Goal: Find specific page/section: Find specific page/section

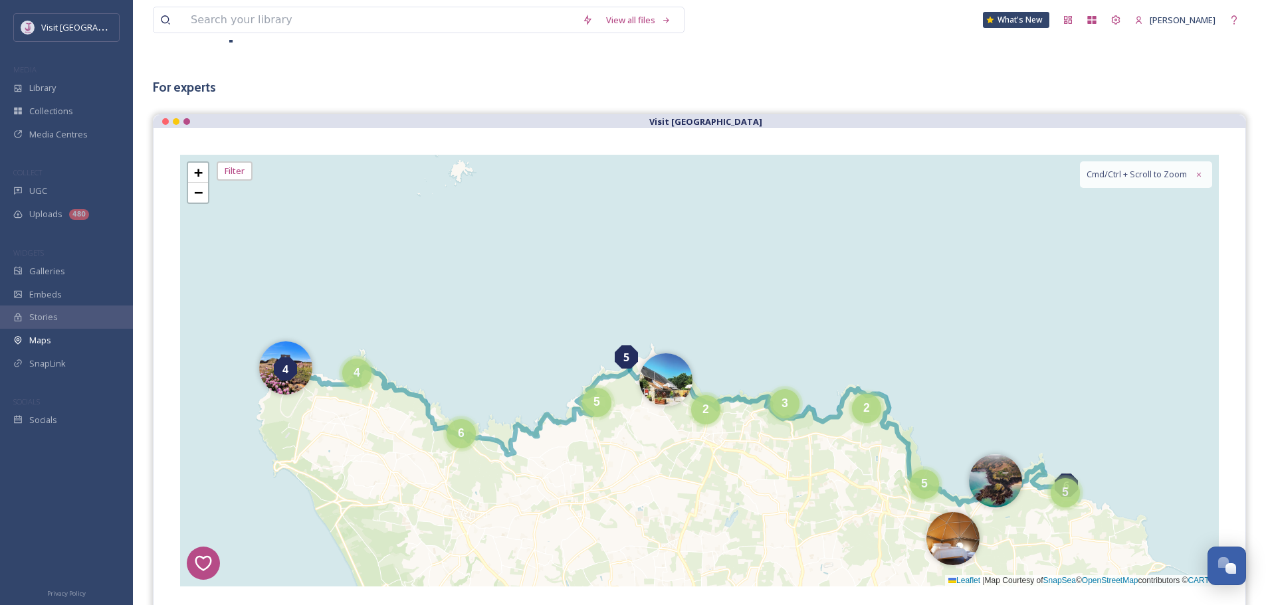
scroll to position [473, 0]
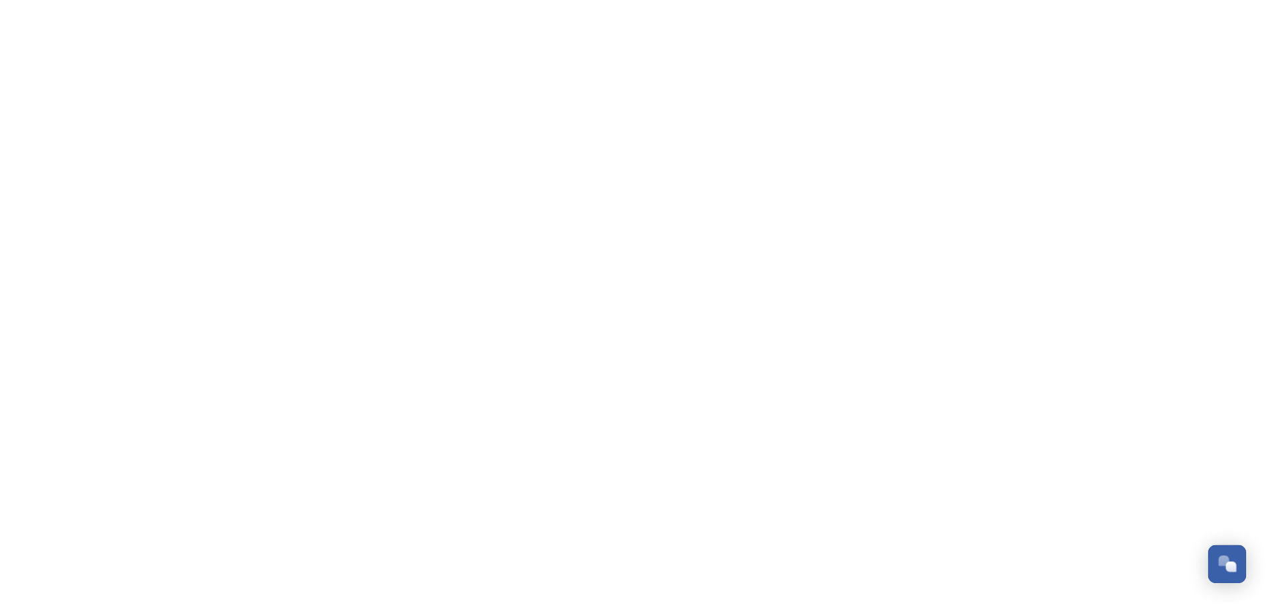
scroll to position [473, 0]
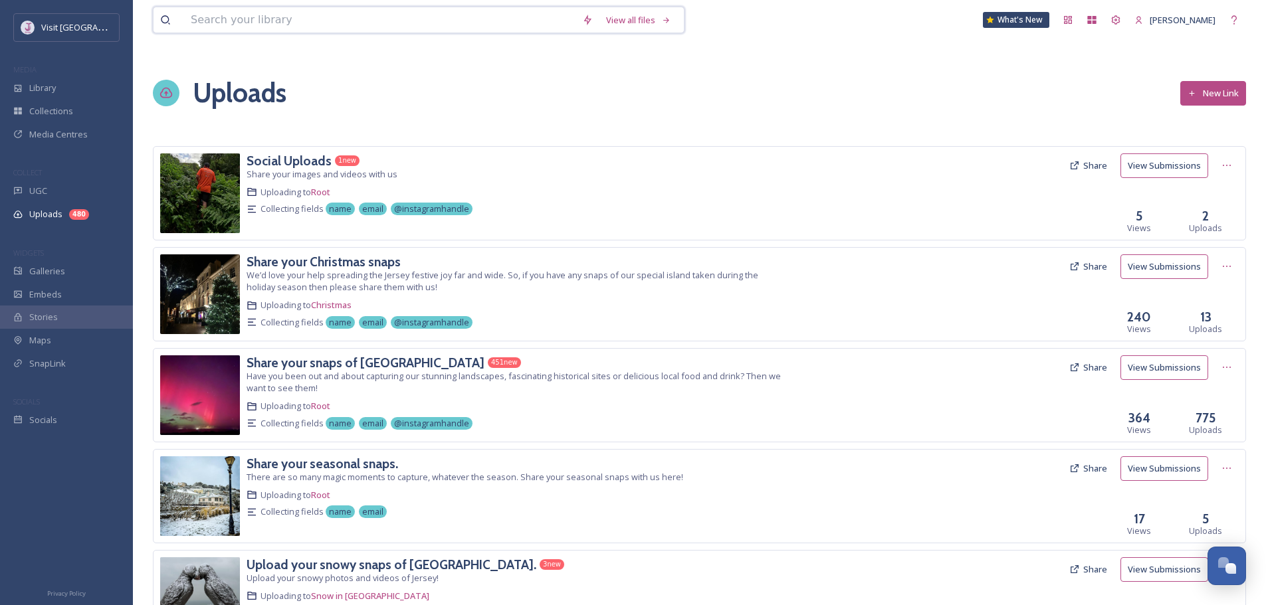
click at [555, 12] on input at bounding box center [379, 19] width 391 height 25
click at [84, 92] on div "Library" at bounding box center [66, 87] width 133 height 23
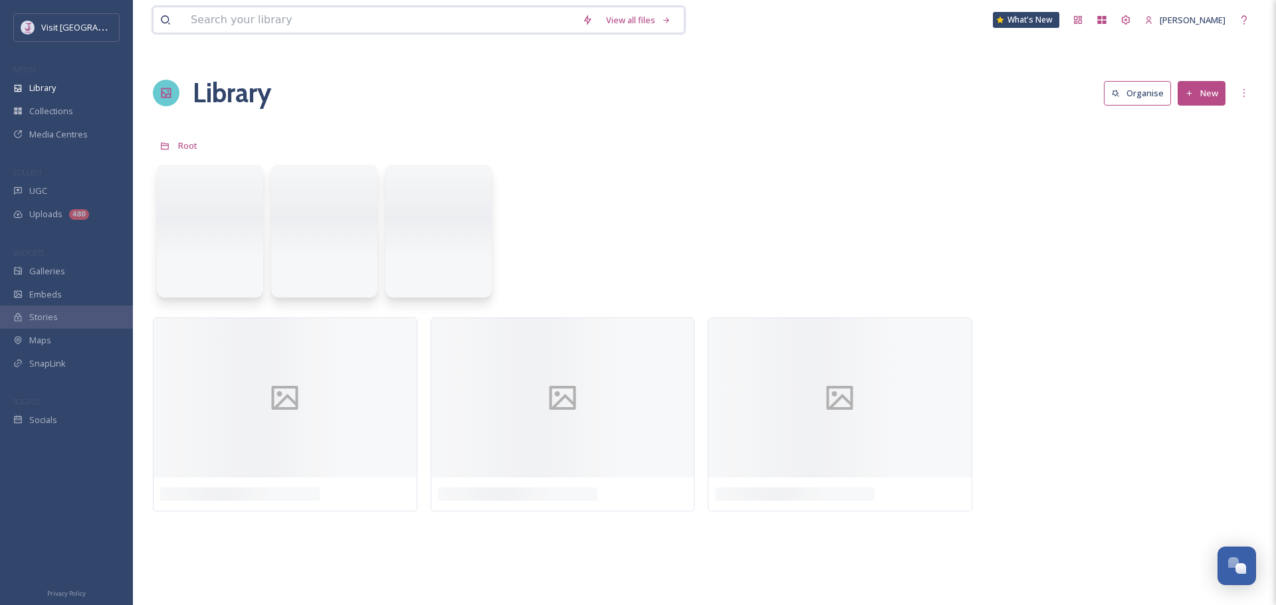
click at [291, 25] on input at bounding box center [379, 19] width 391 height 25
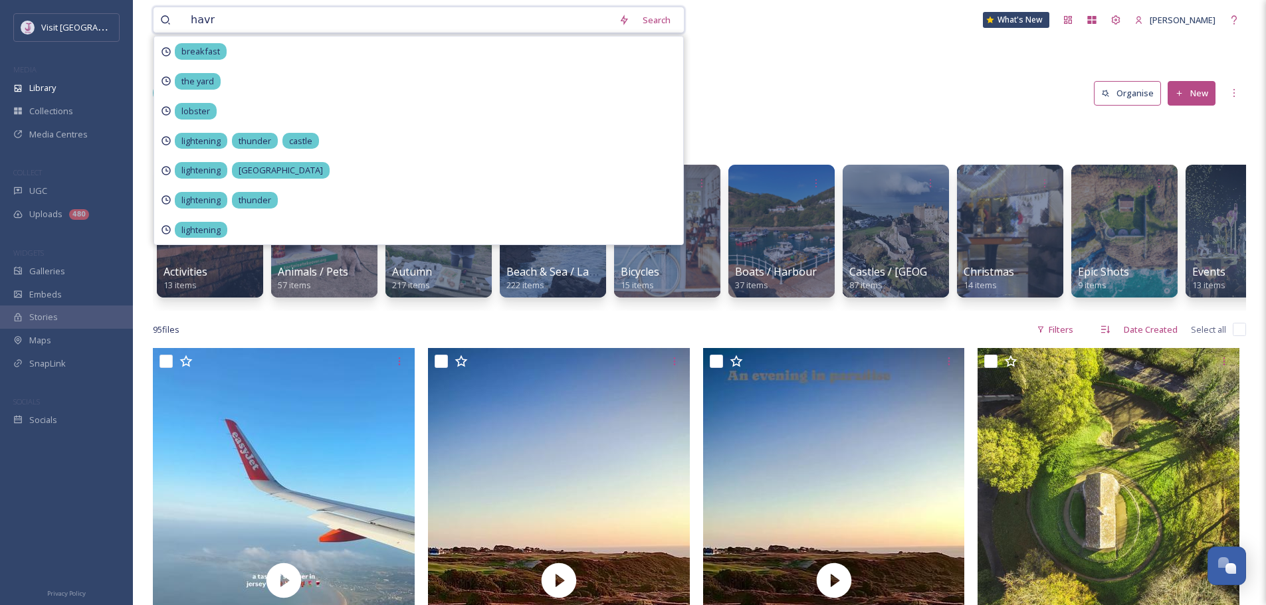
type input "havre"
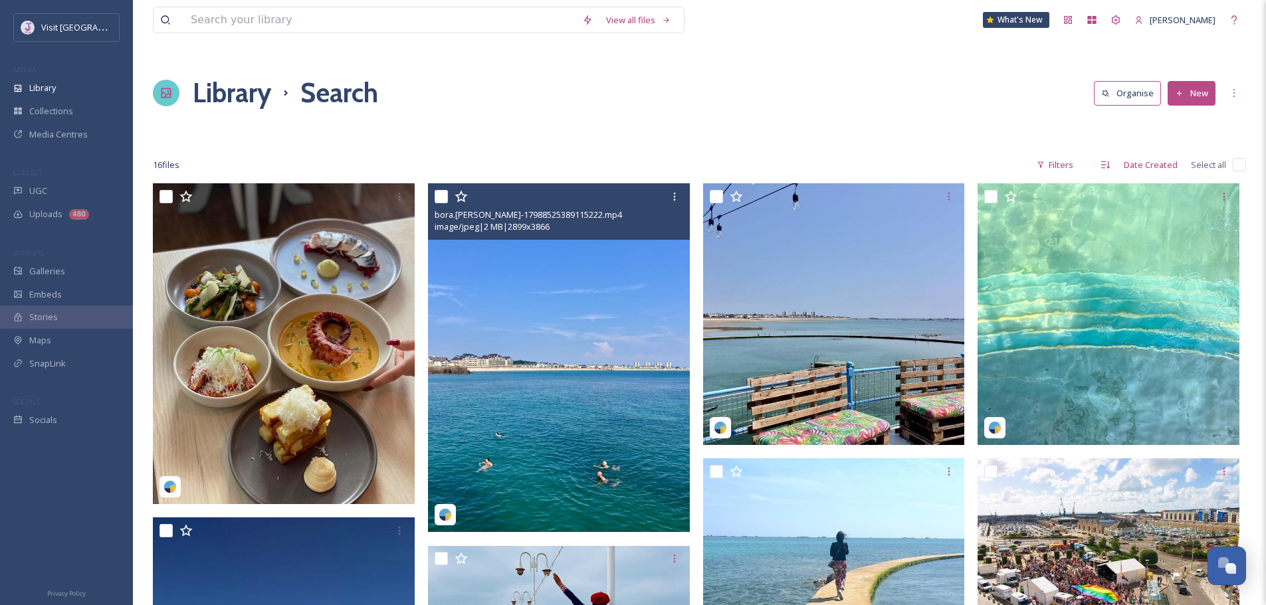
click at [593, 456] on img at bounding box center [559, 357] width 262 height 349
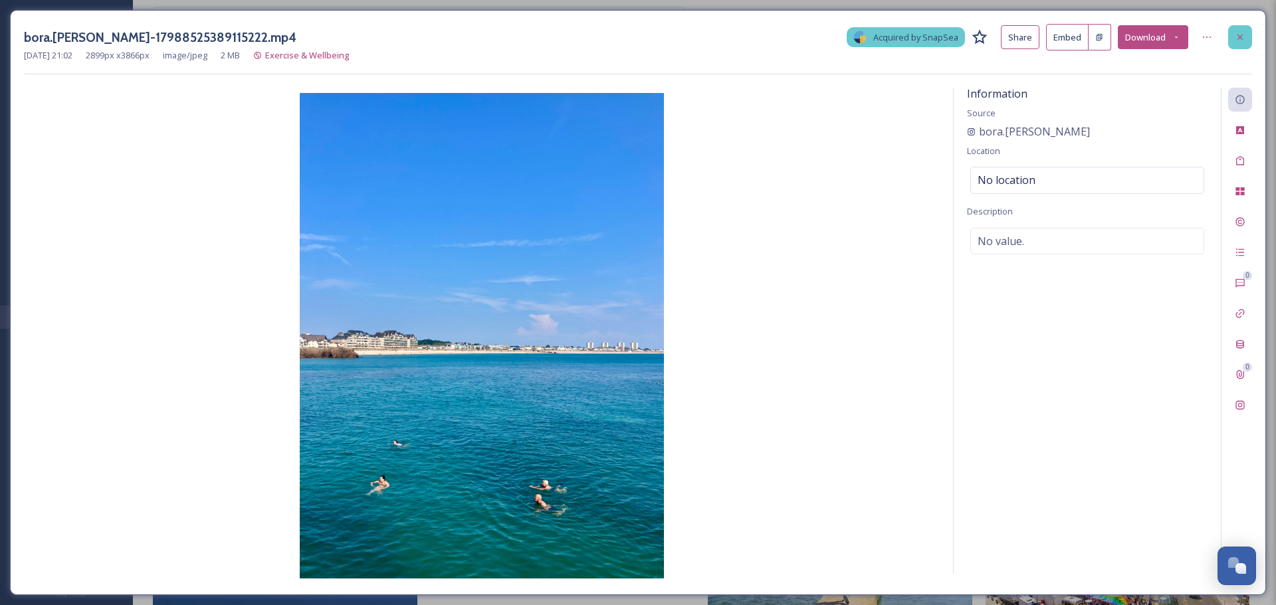
click at [1237, 45] on div at bounding box center [1240, 37] width 24 height 24
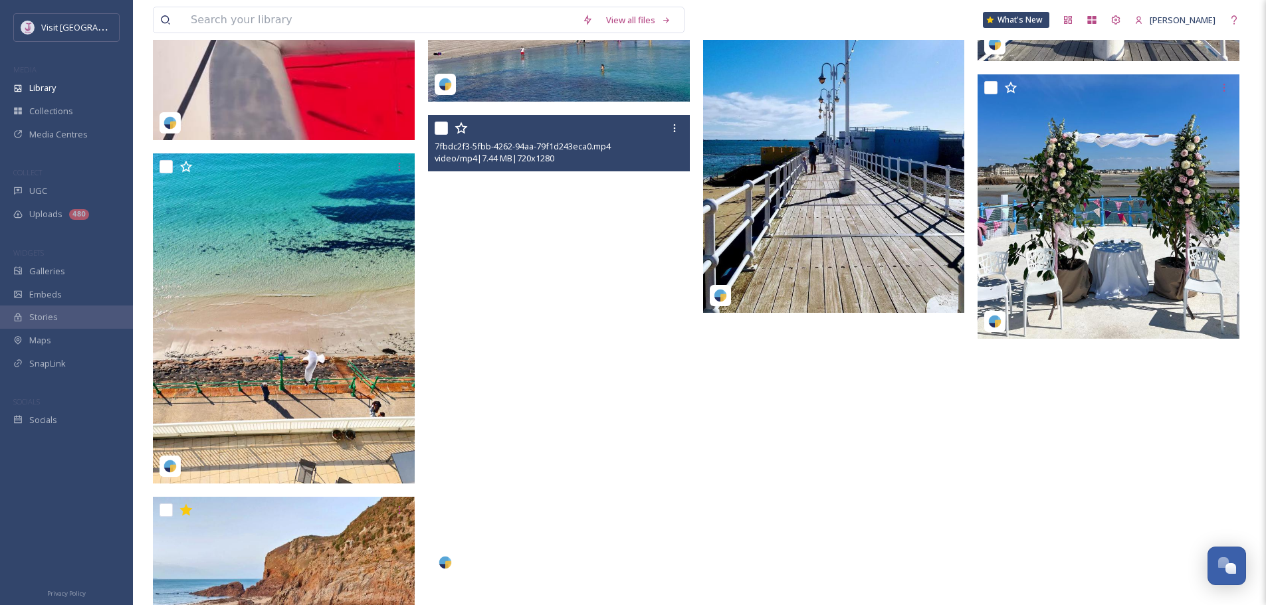
scroll to position [864, 0]
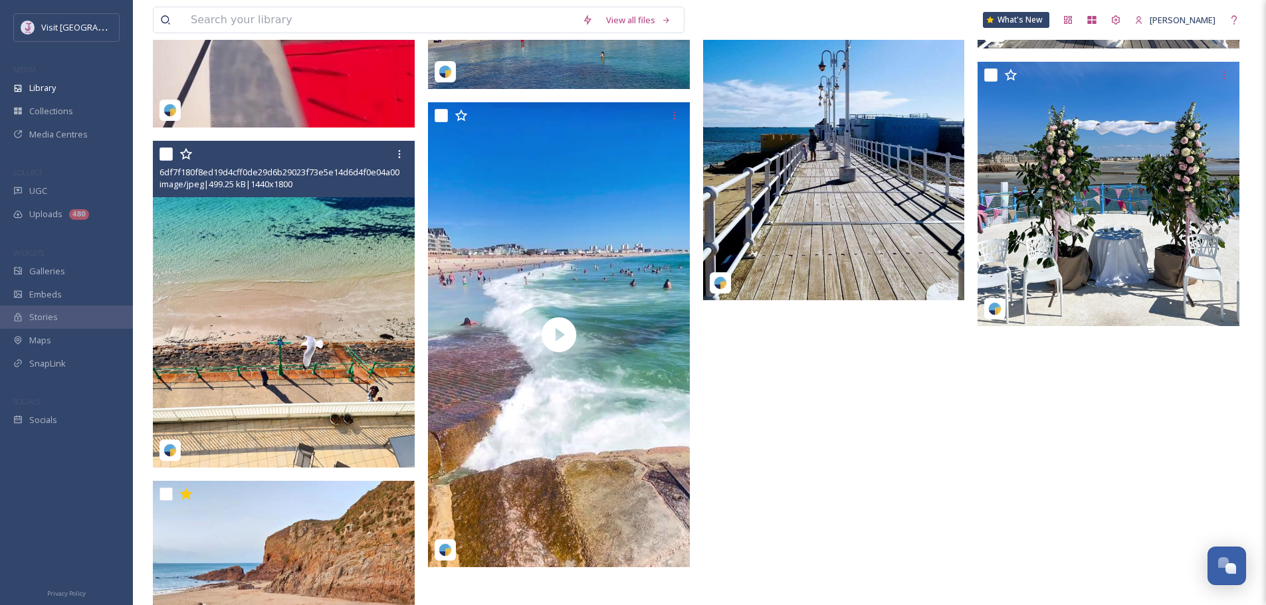
click at [318, 253] on img at bounding box center [284, 305] width 262 height 328
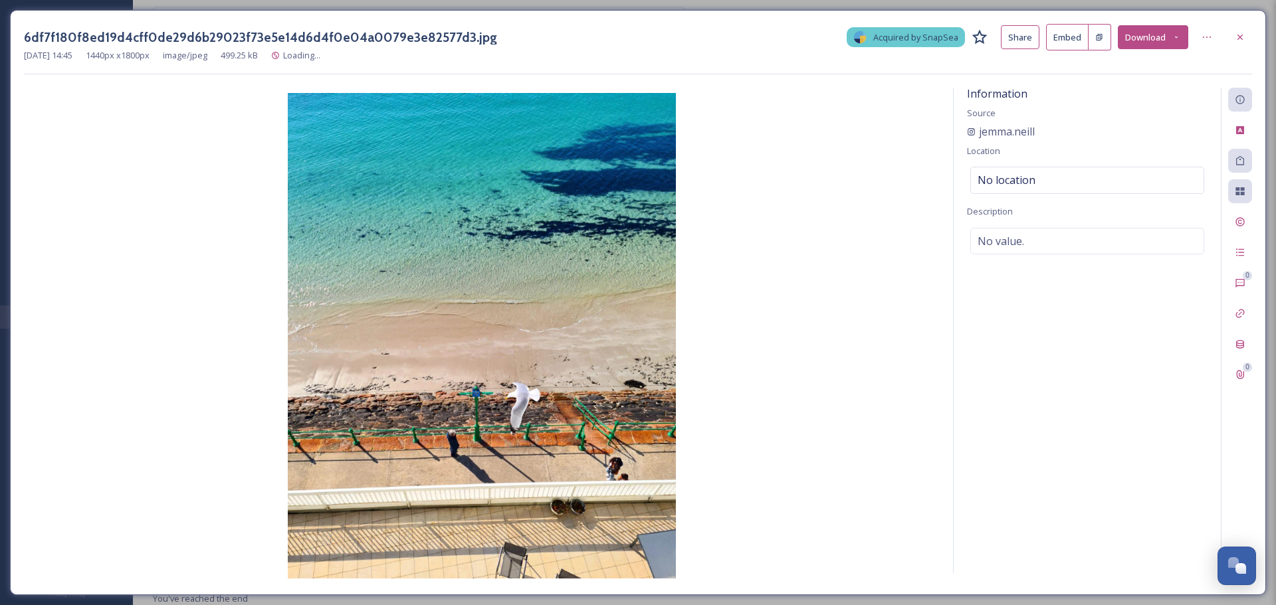
scroll to position [858, 0]
click at [1244, 28] on div at bounding box center [1240, 37] width 24 height 24
